Goal: Check status: Check status

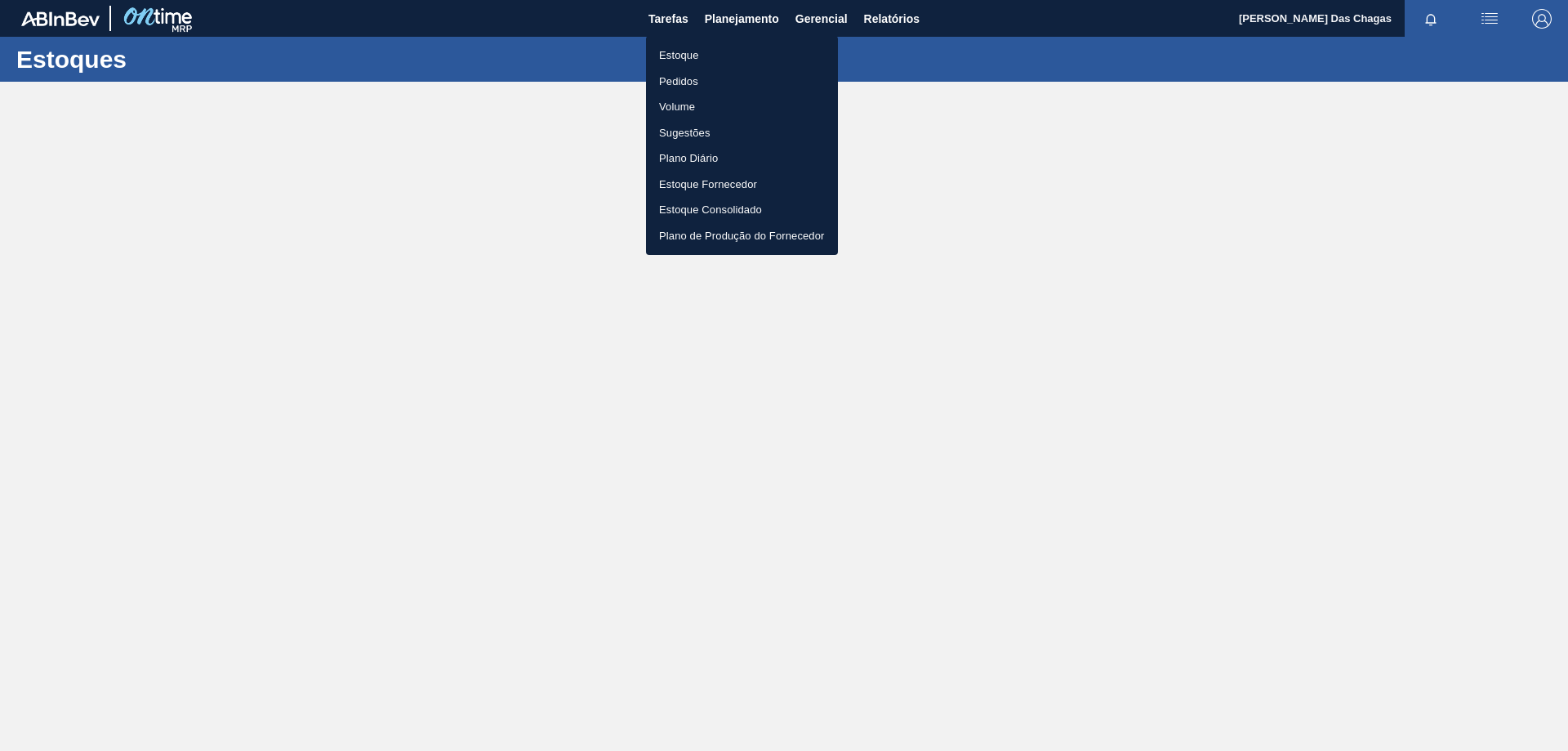
click at [671, 85] on li "Pedidos" at bounding box center [741, 81] width 192 height 27
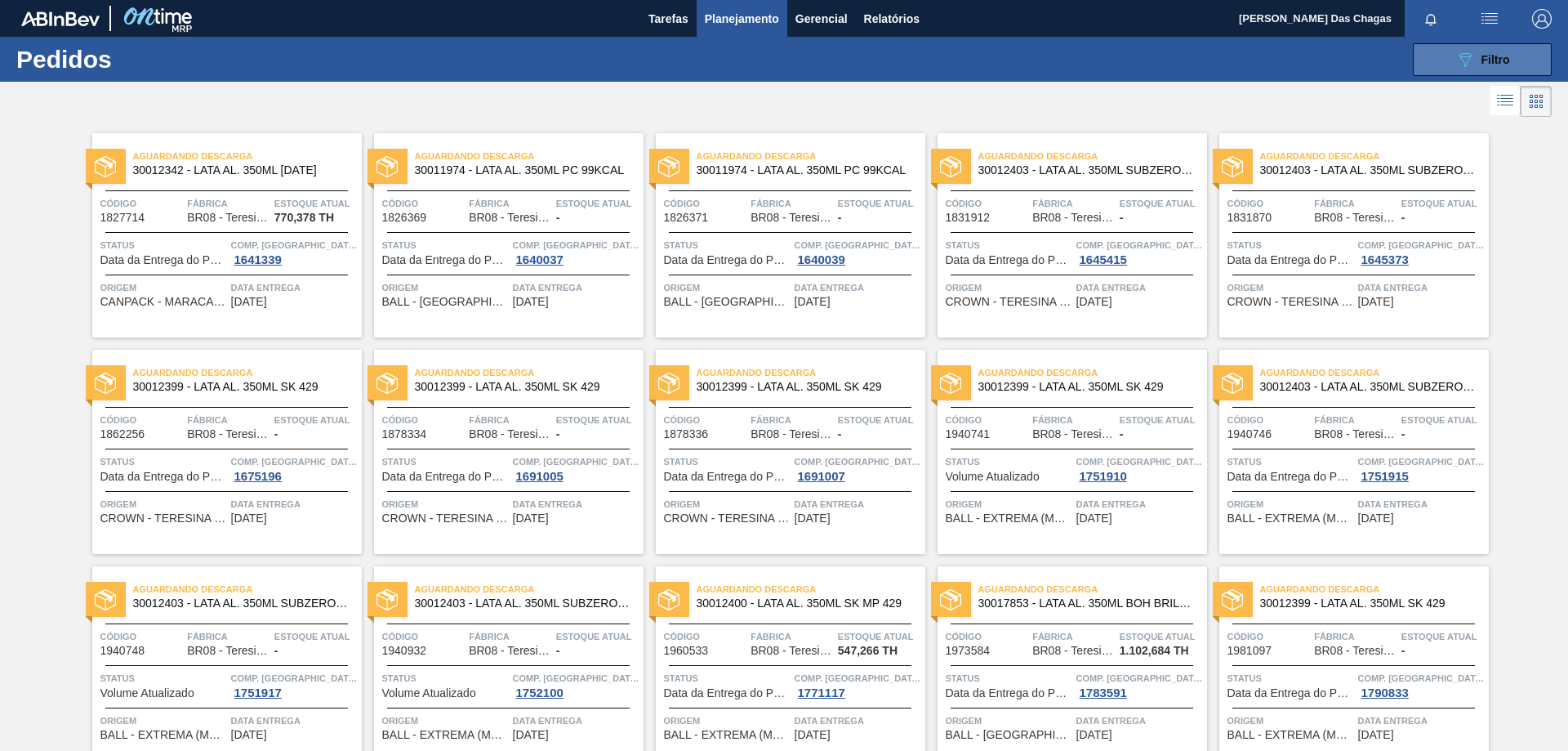
click at [1488, 62] on span "Filtro" at bounding box center [1496, 60] width 28 height 13
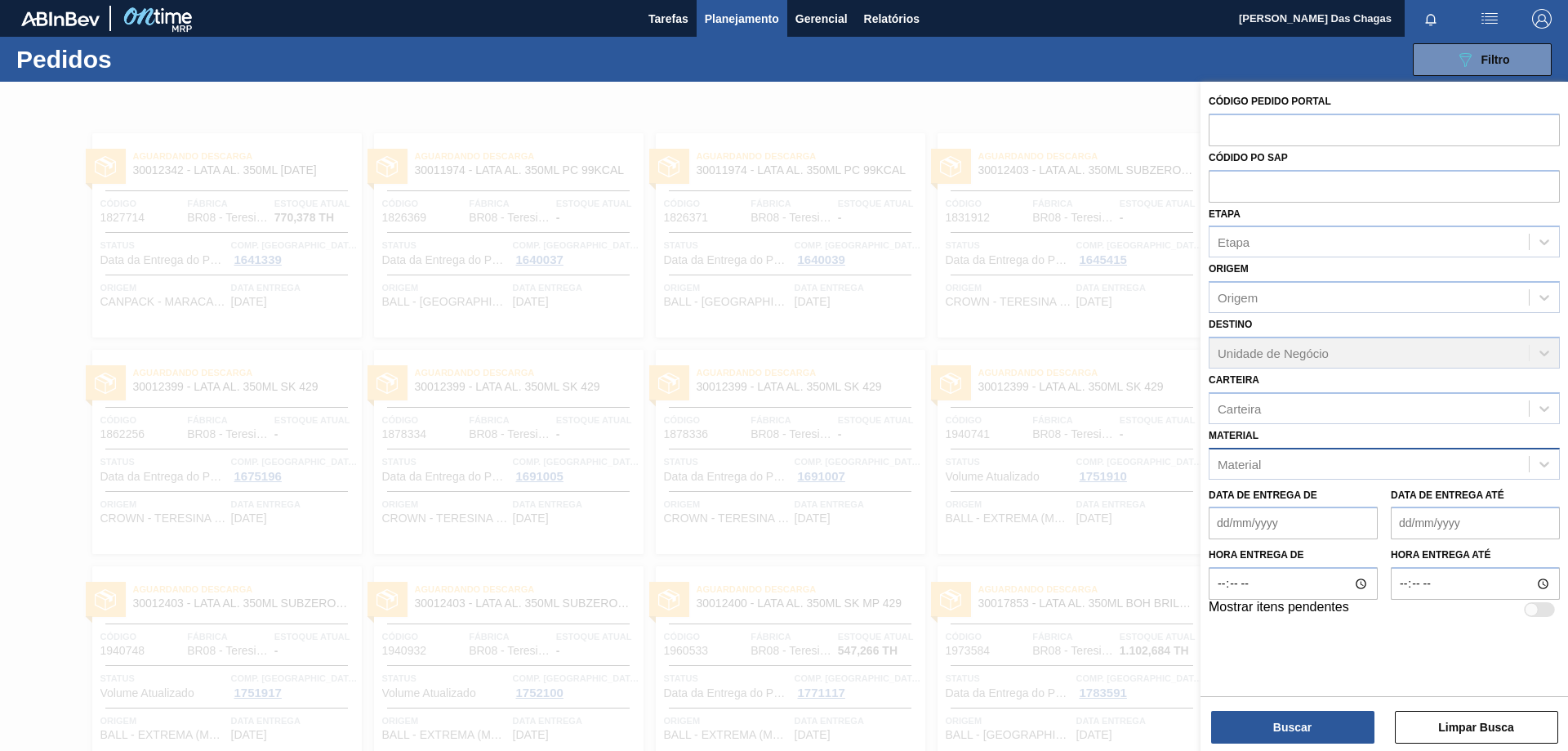
click at [1260, 458] on div "Material" at bounding box center [1239, 463] width 44 height 14
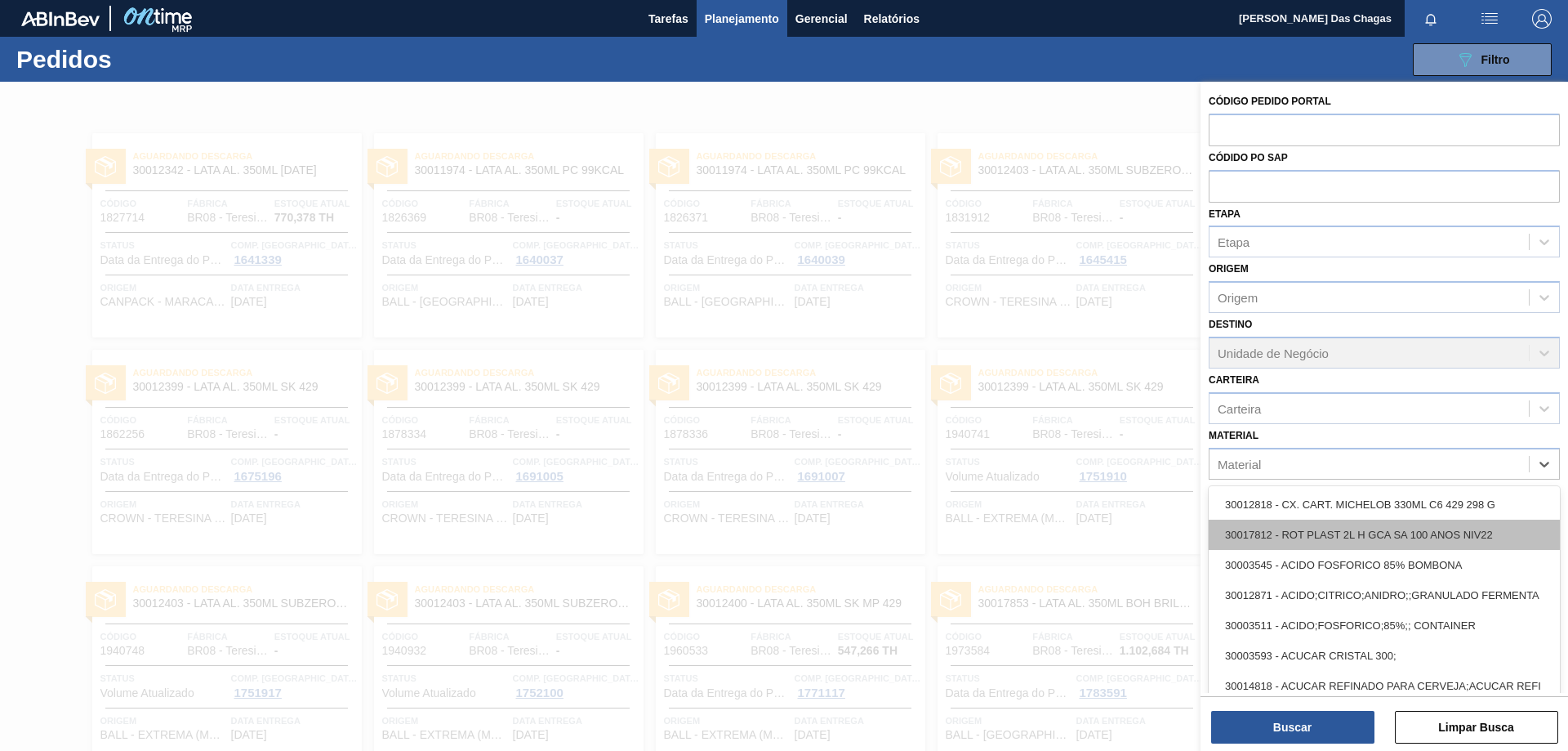
click at [1309, 537] on div "30017812 - ROT PLAST 2L H GCA SA 100 ANOS NIV22" at bounding box center [1383, 535] width 351 height 30
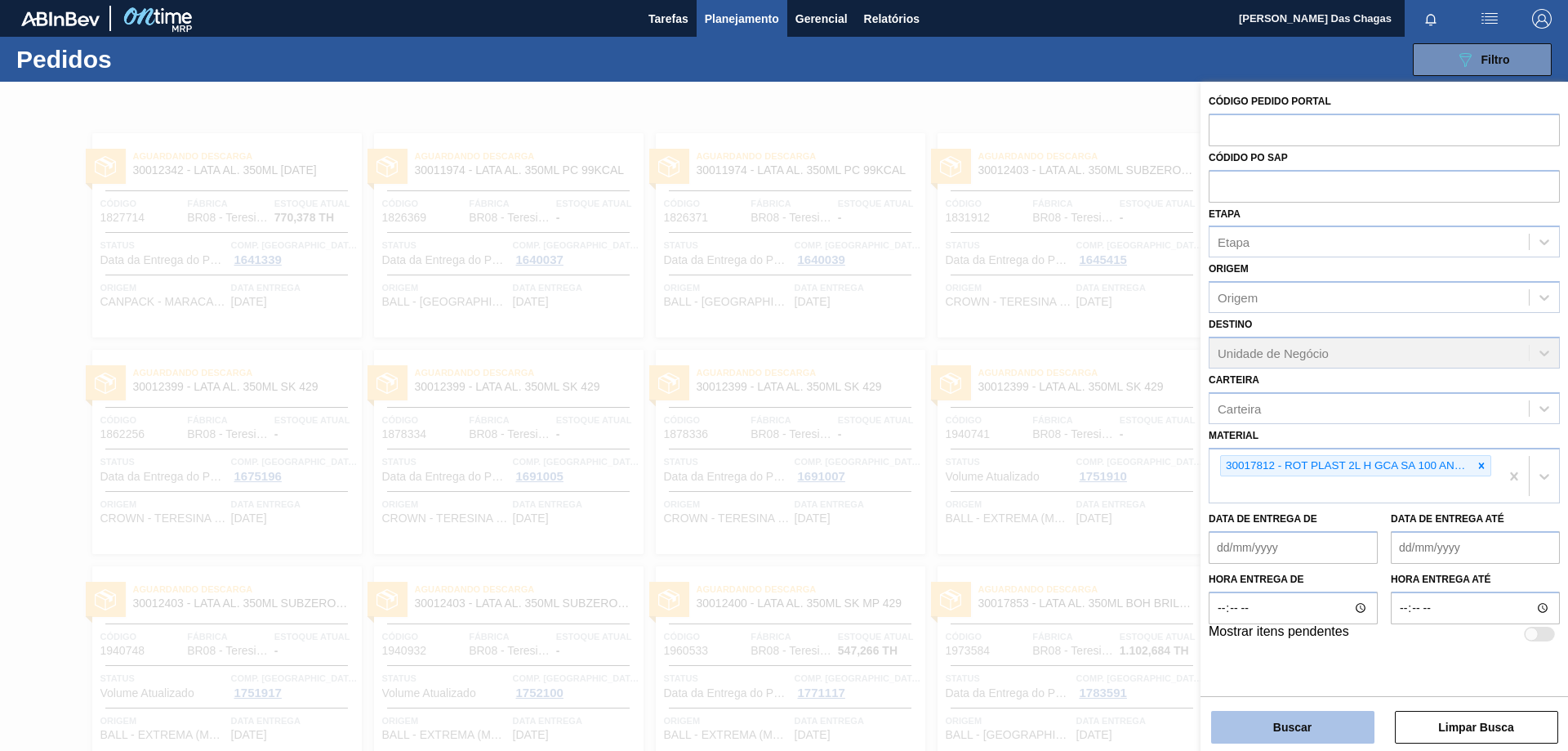
click at [1333, 739] on button "Buscar" at bounding box center [1292, 726] width 163 height 32
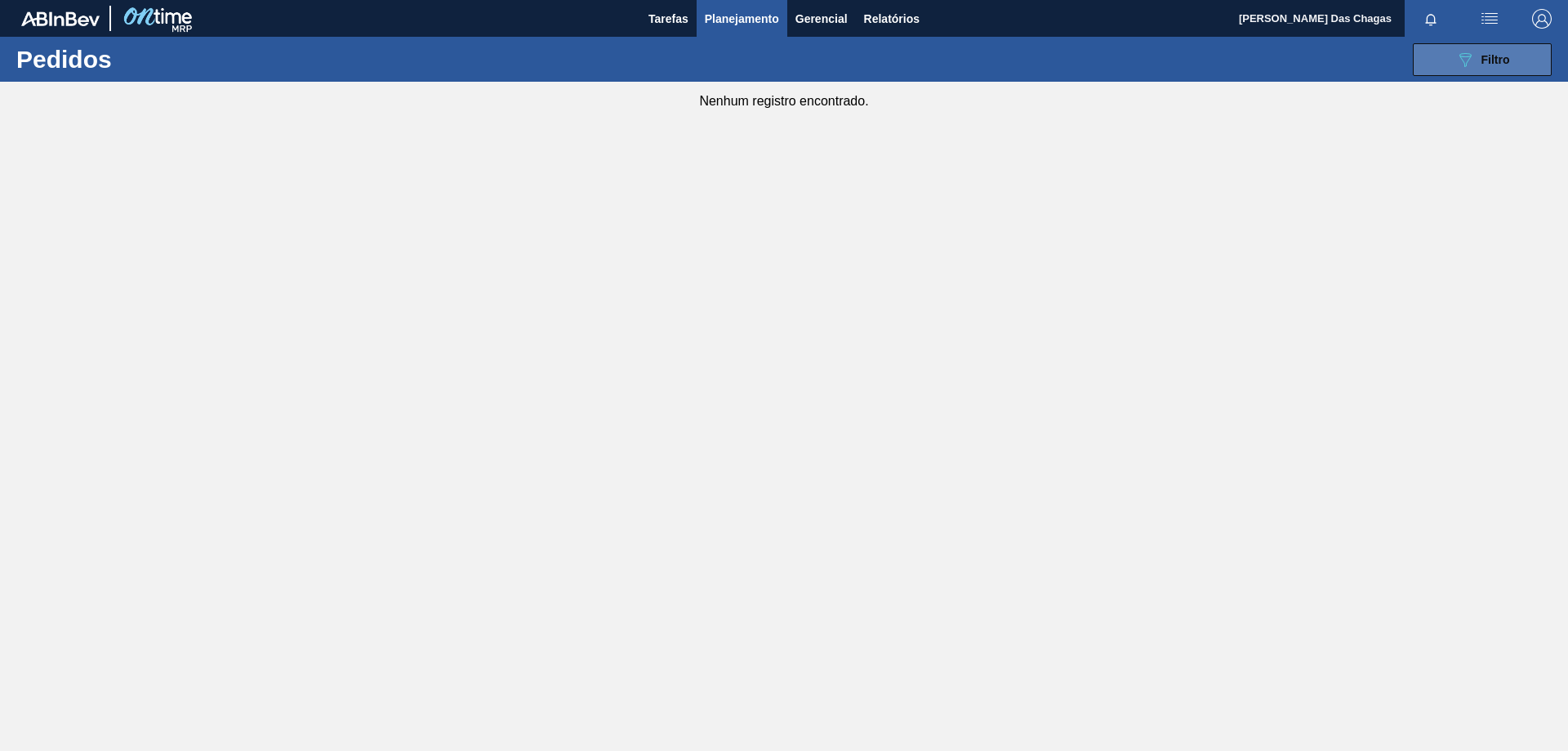
click at [1453, 53] on button "089F7B8B-B2A5-4AFE-B5C0-19BA573D28AC Filtro" at bounding box center [1482, 60] width 139 height 32
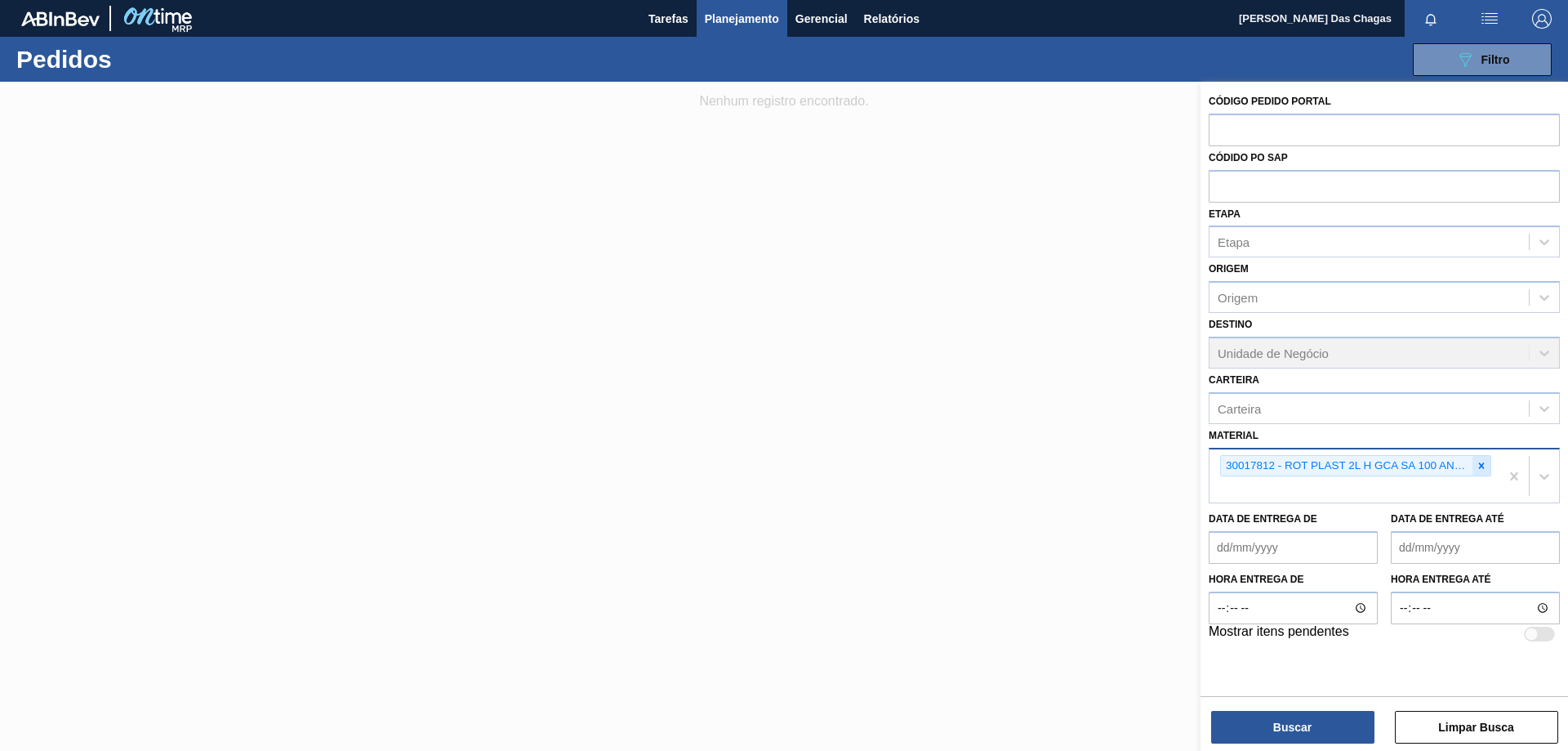
click at [1485, 467] on icon at bounding box center [1482, 466] width 11 height 11
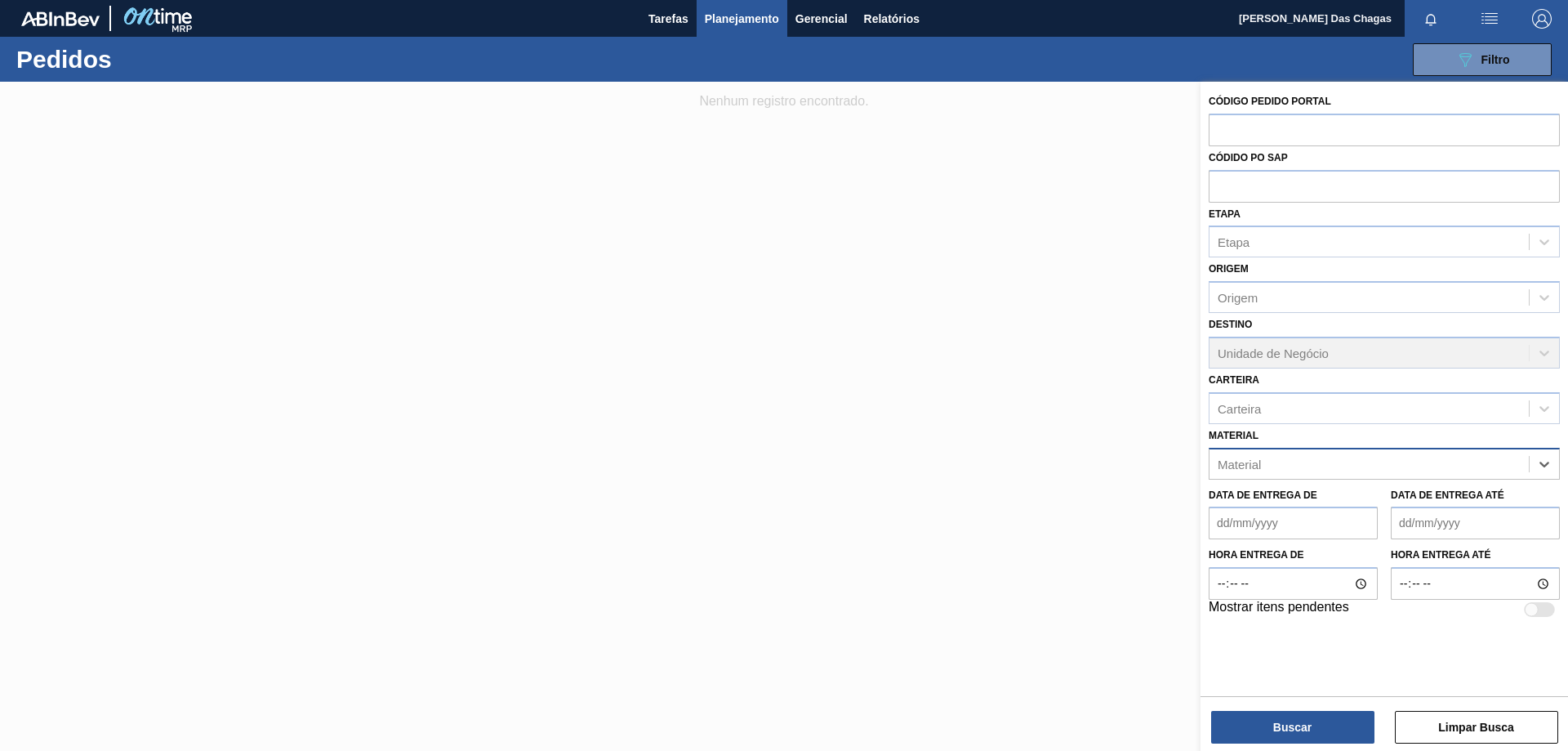
click at [1347, 481] on div "Data de Entrega de Data de Entrega até" at bounding box center [1384, 510] width 365 height 61
click at [1297, 459] on div "Material" at bounding box center [1368, 463] width 319 height 24
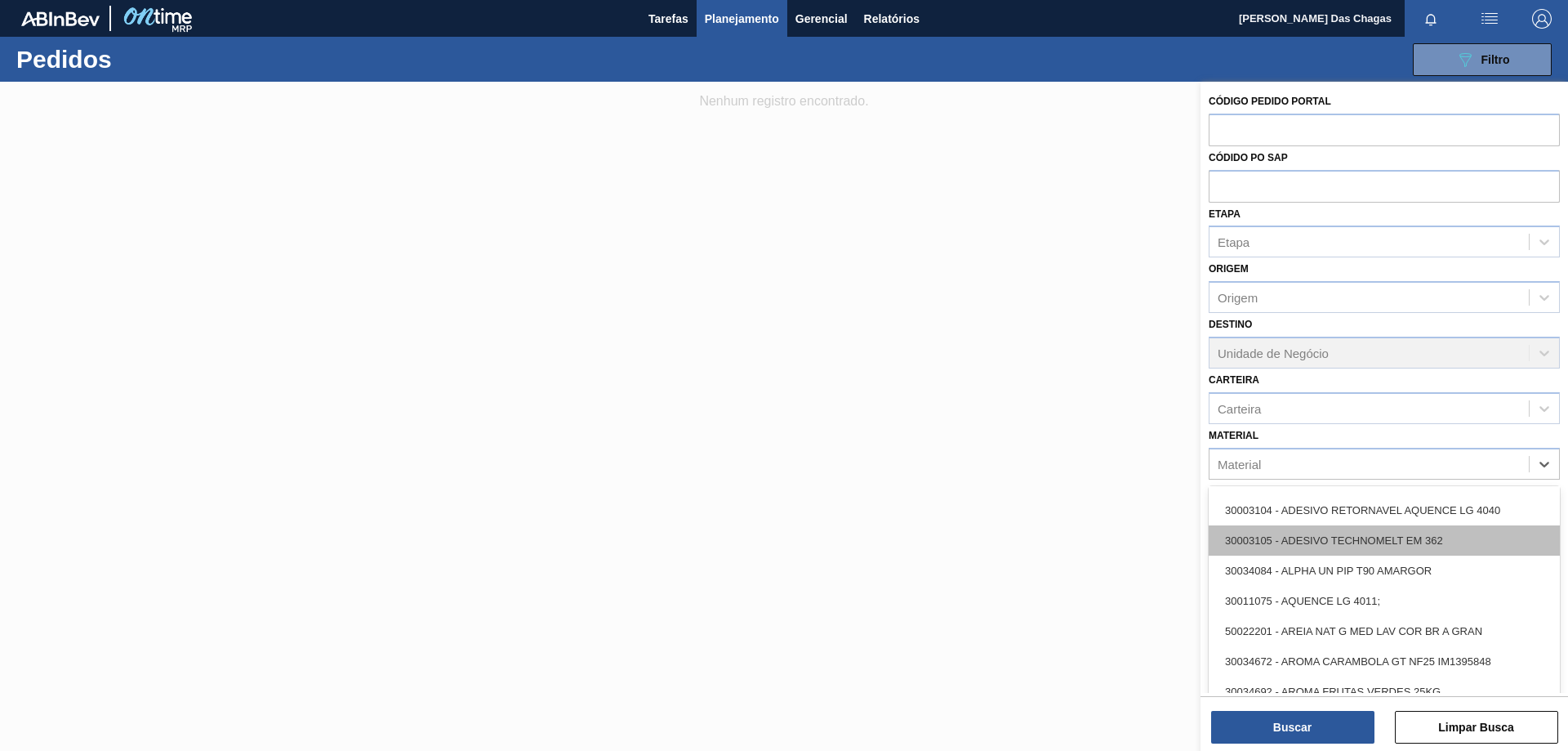
scroll to position [163, 0]
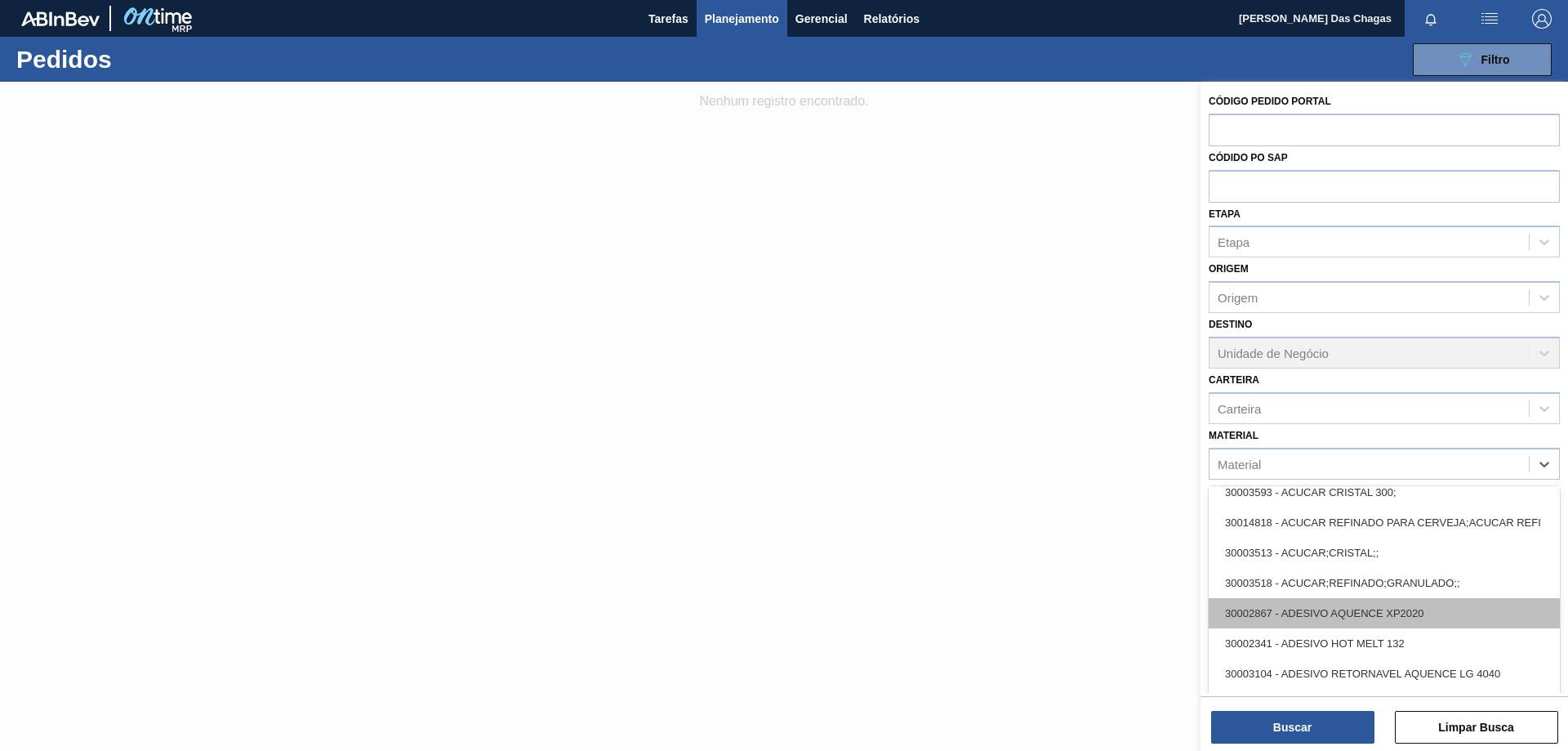
click at [1411, 614] on div "30002867 - ADESIVO AQUENCE XP2020" at bounding box center [1383, 613] width 351 height 30
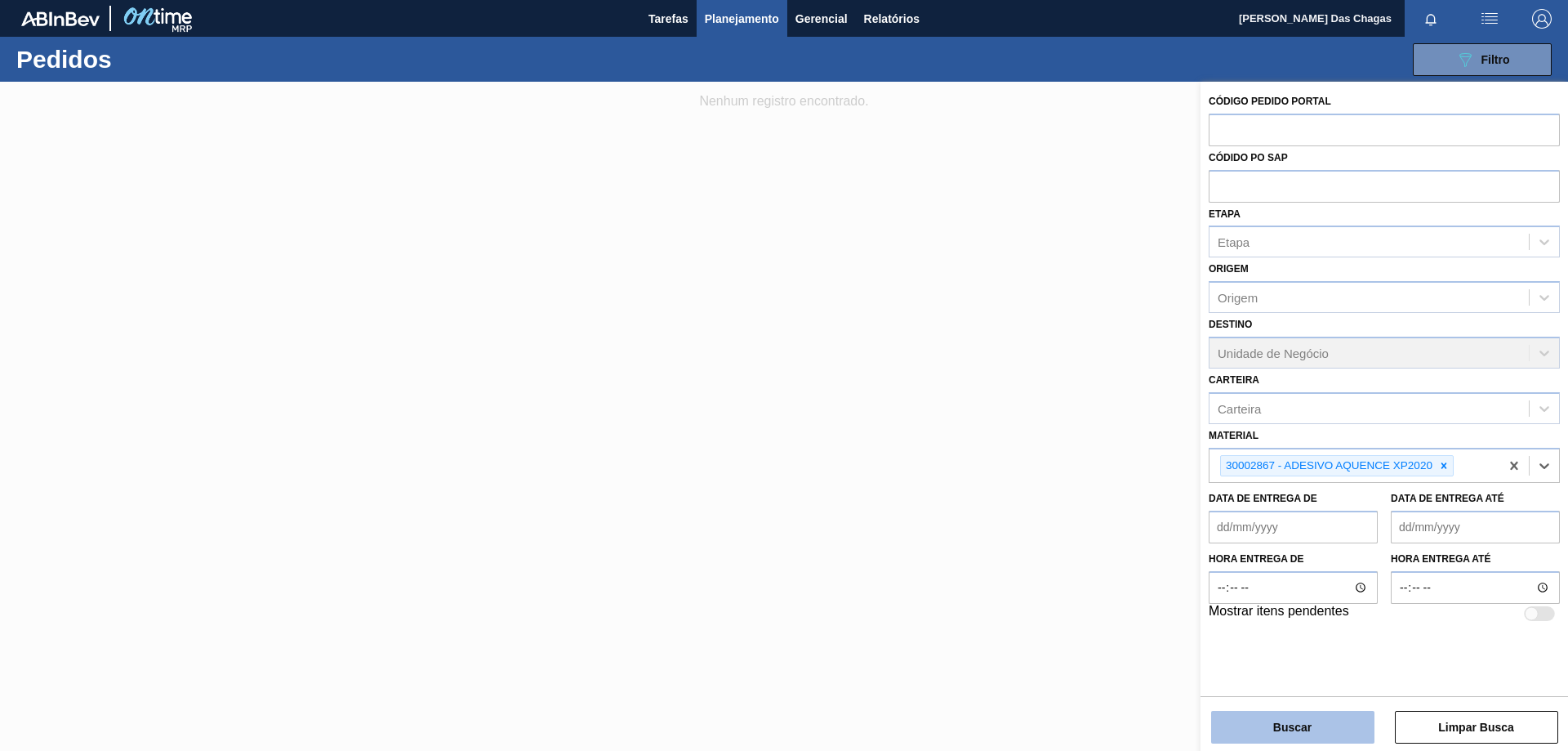
click at [1299, 736] on button "Buscar" at bounding box center [1292, 726] width 163 height 32
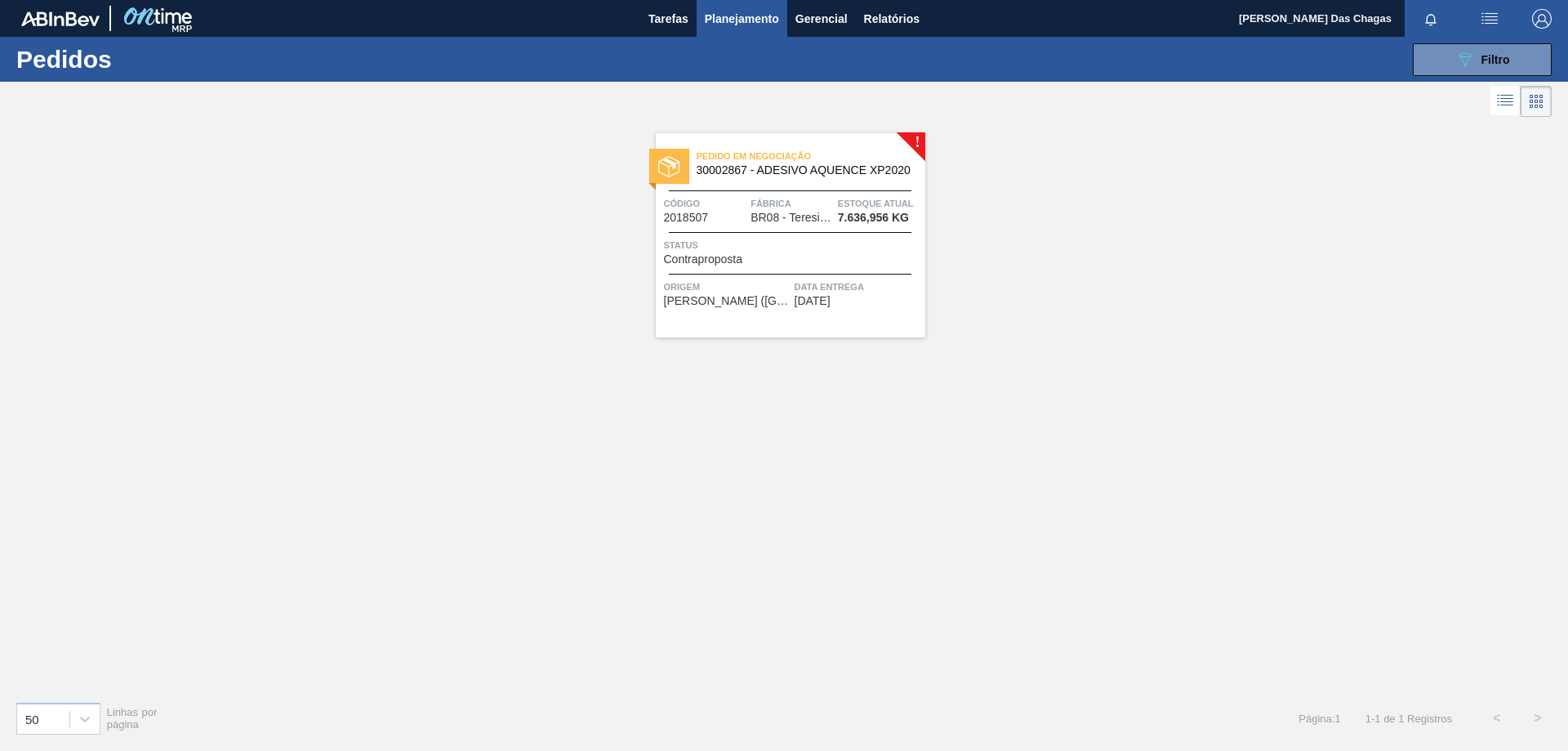
click at [829, 205] on span "Fábrica" at bounding box center [793, 203] width 83 height 16
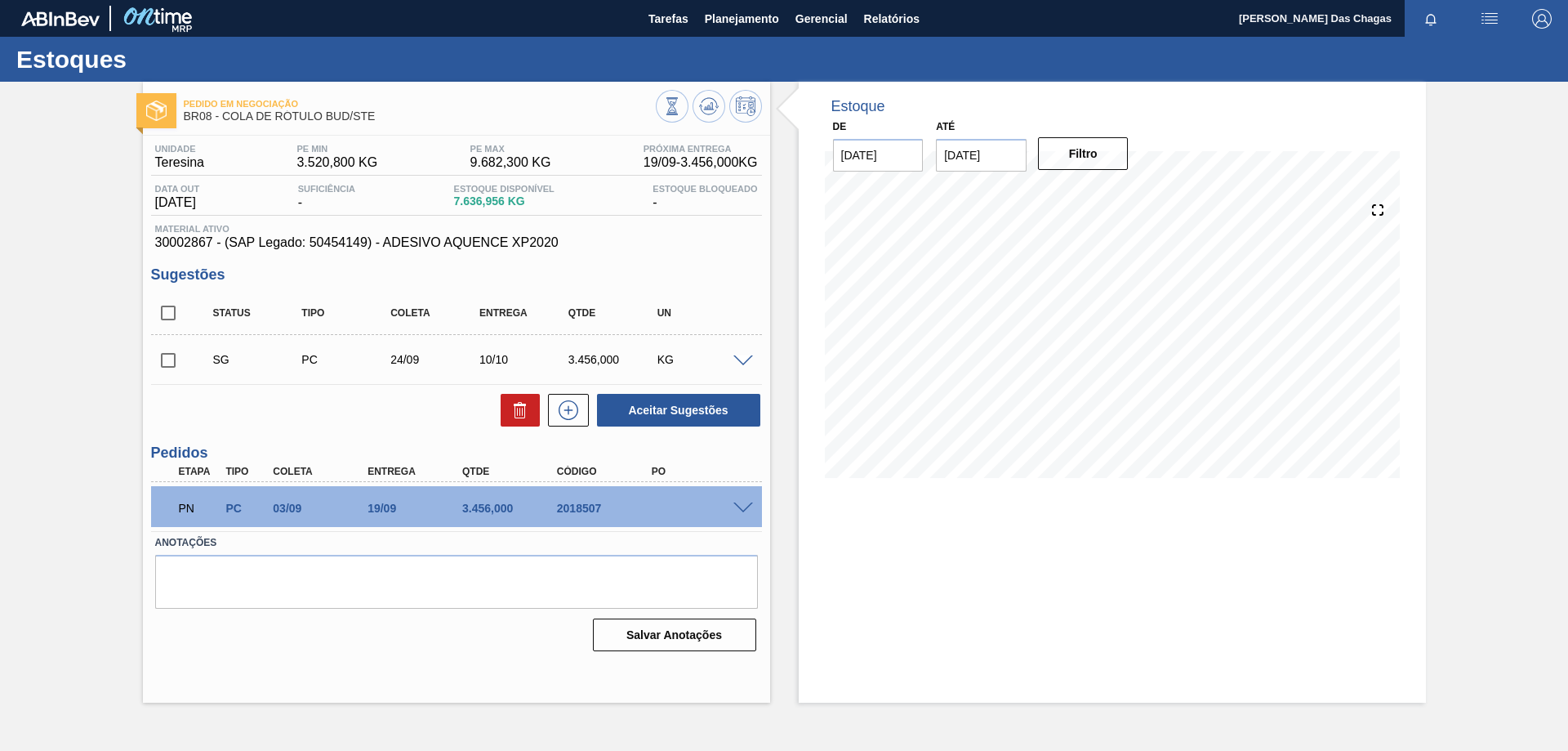
click at [276, 508] on div "03/09" at bounding box center [322, 509] width 106 height 13
click at [635, 599] on textarea at bounding box center [456, 581] width 603 height 54
